Goal: Entertainment & Leisure: Consume media (video, audio)

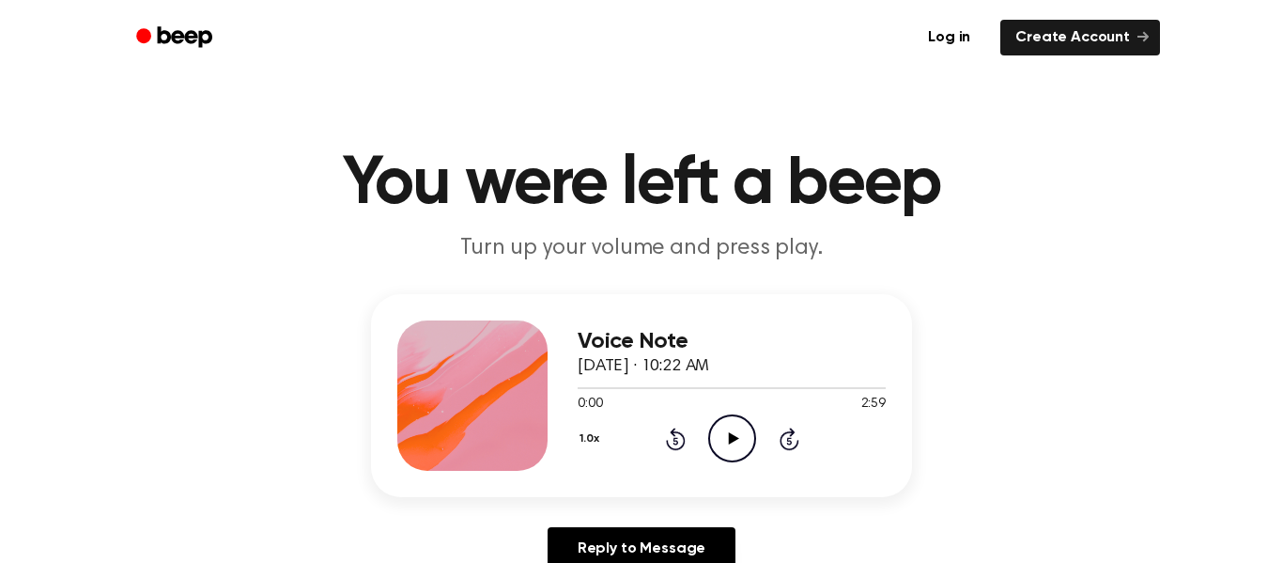
click at [728, 444] on icon at bounding box center [733, 438] width 10 height 12
click at [729, 440] on icon at bounding box center [732, 438] width 8 height 12
drag, startPoint x: 745, startPoint y: 464, endPoint x: 722, endPoint y: 473, distance: 24.1
click at [722, 473] on div "Voice Note [DATE] · 10:22 AM 0:13 2:59 Your browser does not support the [objec…" at bounding box center [641, 395] width 541 height 203
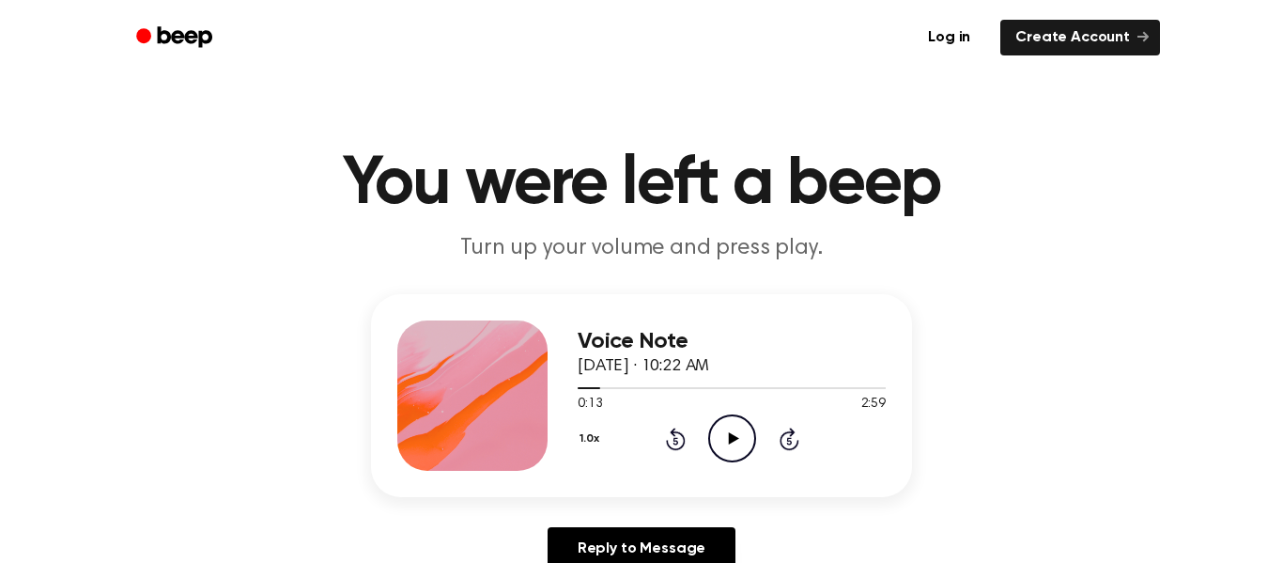
click at [722, 466] on div "Voice Note [DATE] · 10:22 AM 0:13 2:59 Your browser does not support the [objec…" at bounding box center [732, 395] width 308 height 150
click at [711, 458] on icon "Play Audio" at bounding box center [732, 438] width 48 height 48
click at [731, 441] on icon "Pause Audio" at bounding box center [732, 438] width 48 height 48
click at [742, 435] on icon "Play Audio" at bounding box center [732, 438] width 48 height 48
click at [741, 437] on icon "Pause Audio" at bounding box center [732, 438] width 48 height 48
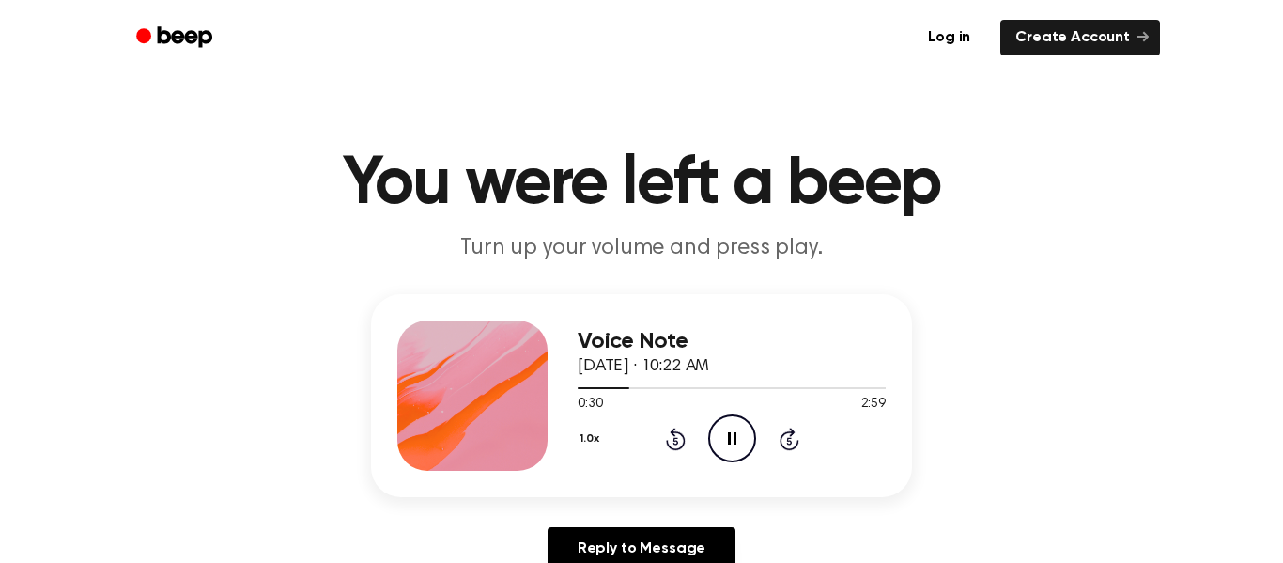
click at [741, 437] on icon "Pause Audio" at bounding box center [732, 438] width 48 height 48
click at [643, 395] on span at bounding box center [639, 388] width 15 height 15
click at [587, 431] on button "1.0x" at bounding box center [592, 439] width 28 height 32
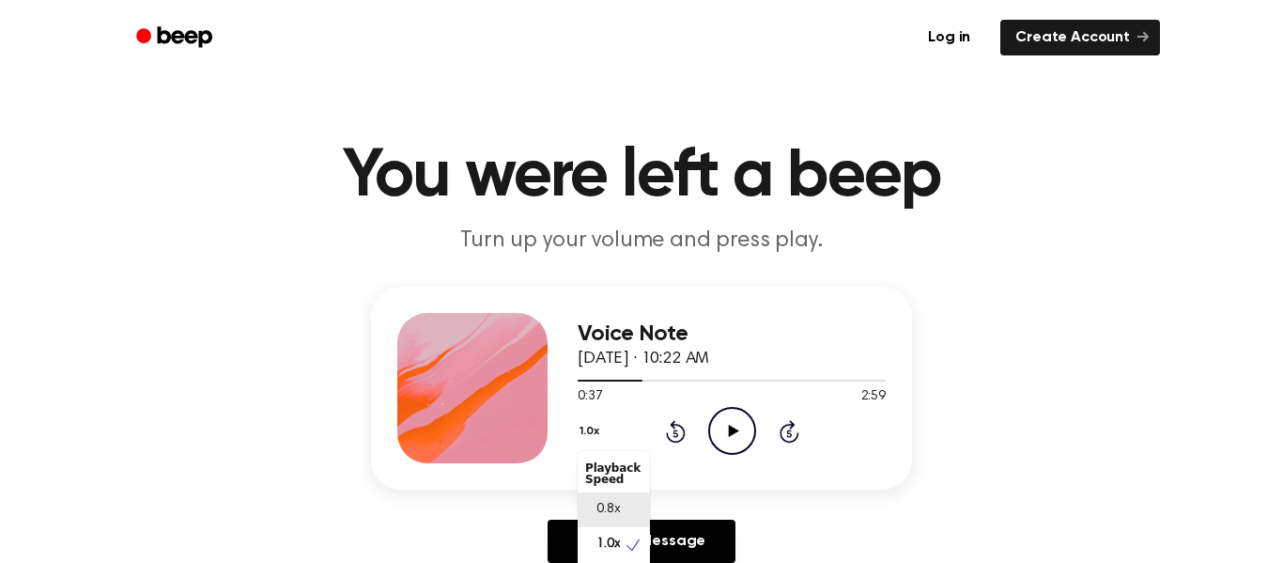
click at [619, 503] on span "0.8x" at bounding box center [608, 510] width 23 height 20
drag, startPoint x: 652, startPoint y: 382, endPoint x: 632, endPoint y: 381, distance: 19.8
click at [632, 381] on div at bounding box center [616, 381] width 77 height 2
drag, startPoint x: 630, startPoint y: 381, endPoint x: 642, endPoint y: 388, distance: 13.1
click at [642, 388] on div "0:31 2:59 Your browser does not support the [object Object] element." at bounding box center [732, 389] width 308 height 35
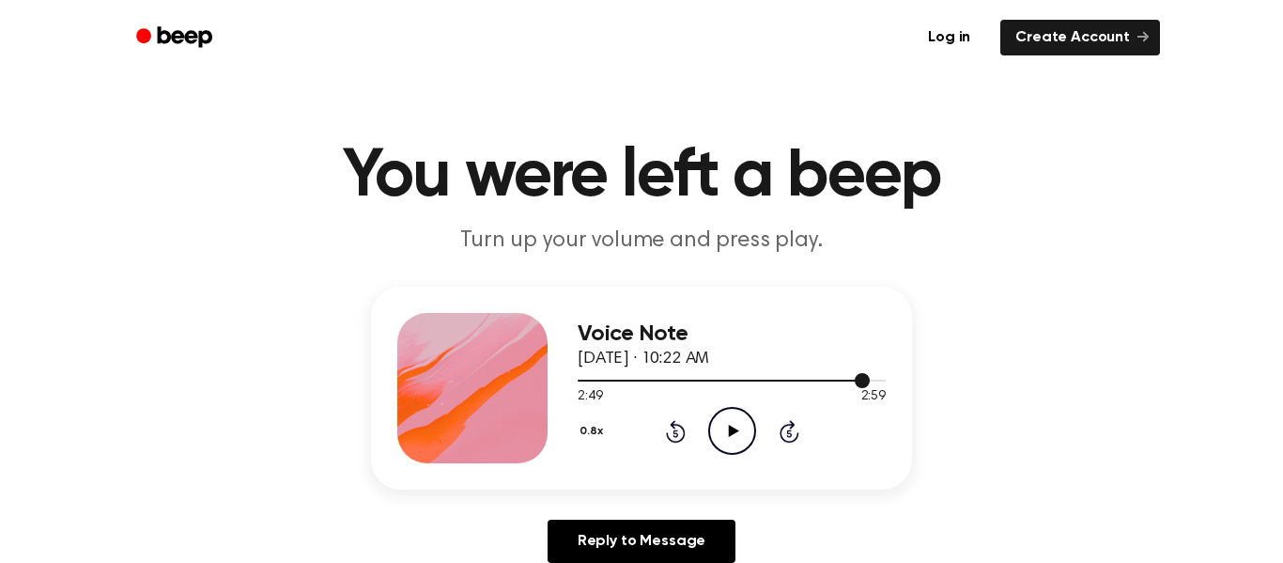
drag, startPoint x: 864, startPoint y: 380, endPoint x: 821, endPoint y: 380, distance: 43.2
click at [821, 380] on div at bounding box center [724, 381] width 292 height 2
click at [821, 380] on div at bounding box center [732, 381] width 308 height 2
